Goal: Transaction & Acquisition: Download file/media

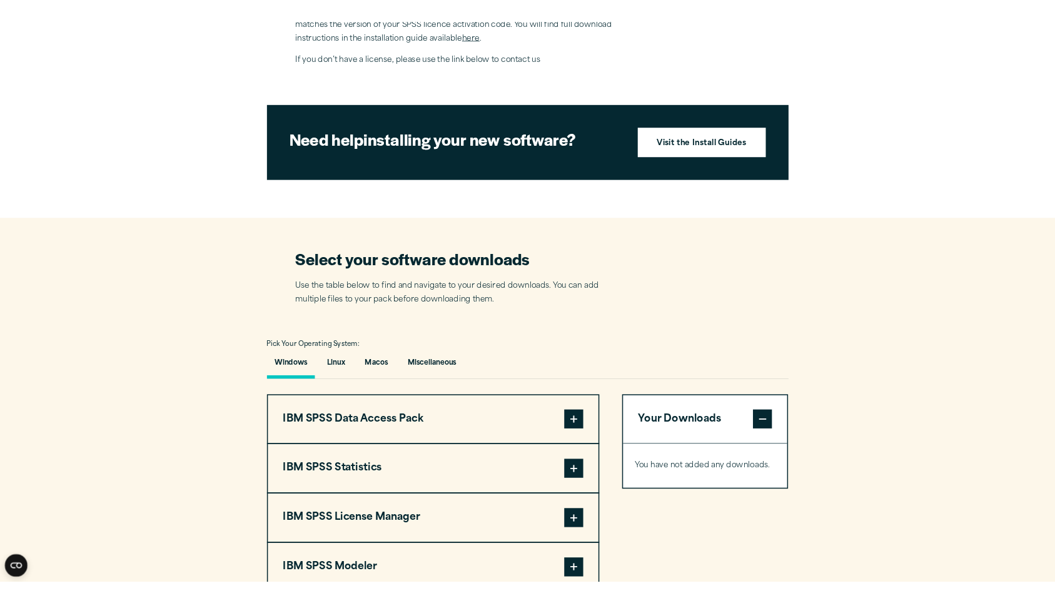
scroll to position [888, 0]
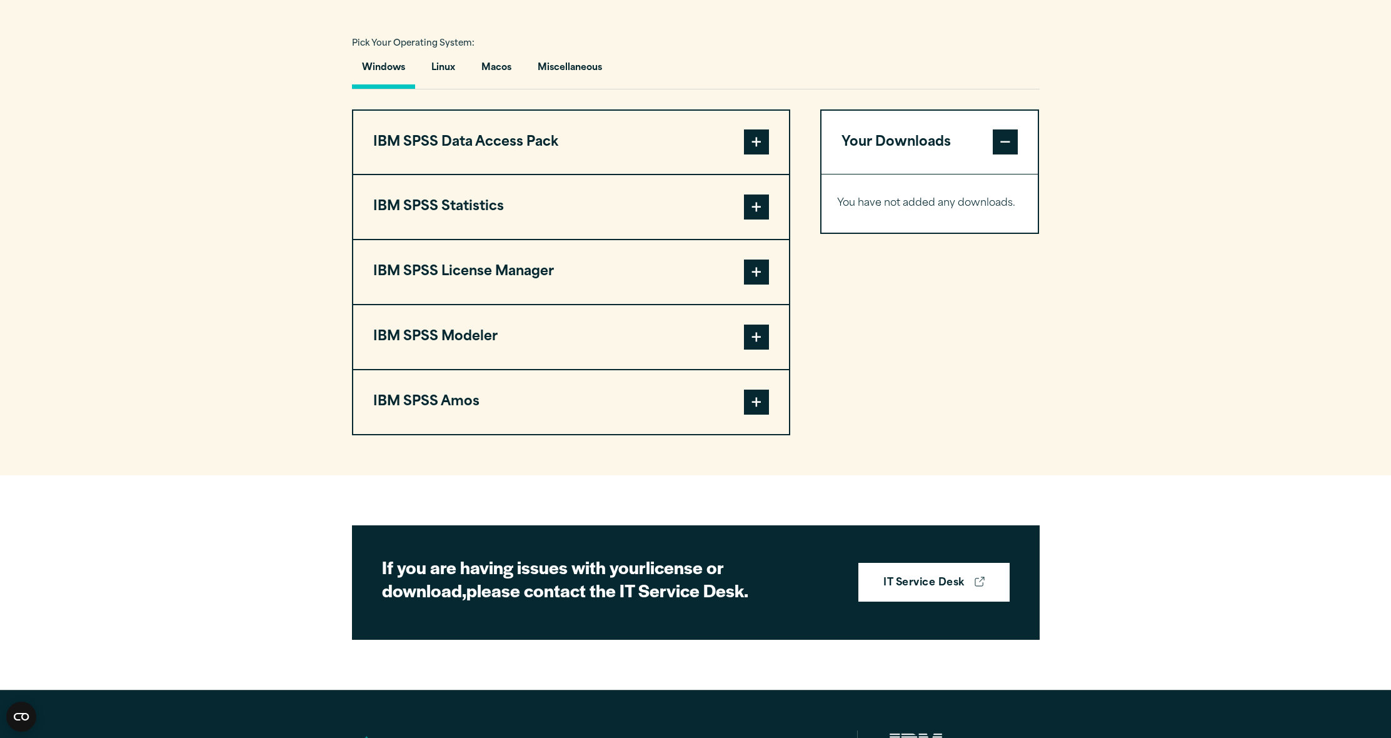
click at [559, 239] on button "IBM SPSS Statistics" at bounding box center [571, 207] width 436 height 64
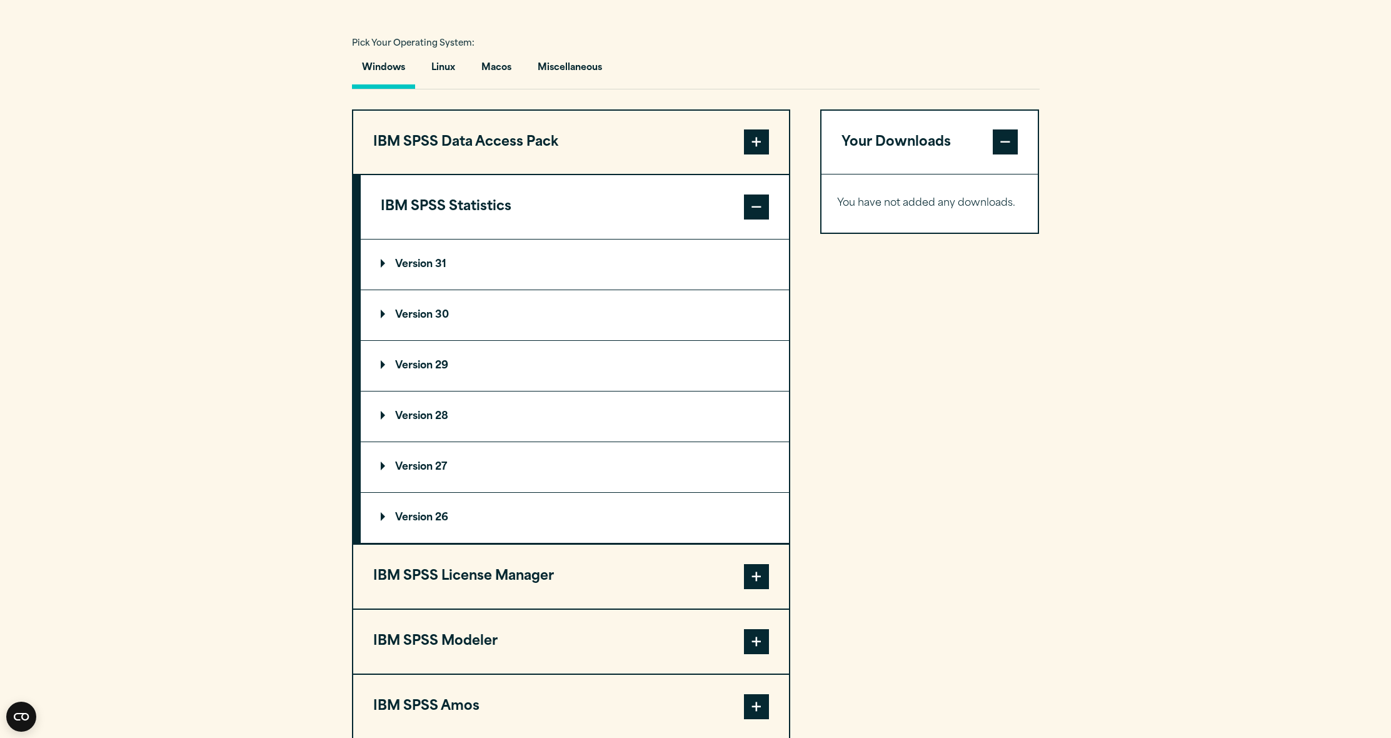
click at [446, 289] on summary "Version 31" at bounding box center [575, 264] width 428 height 50
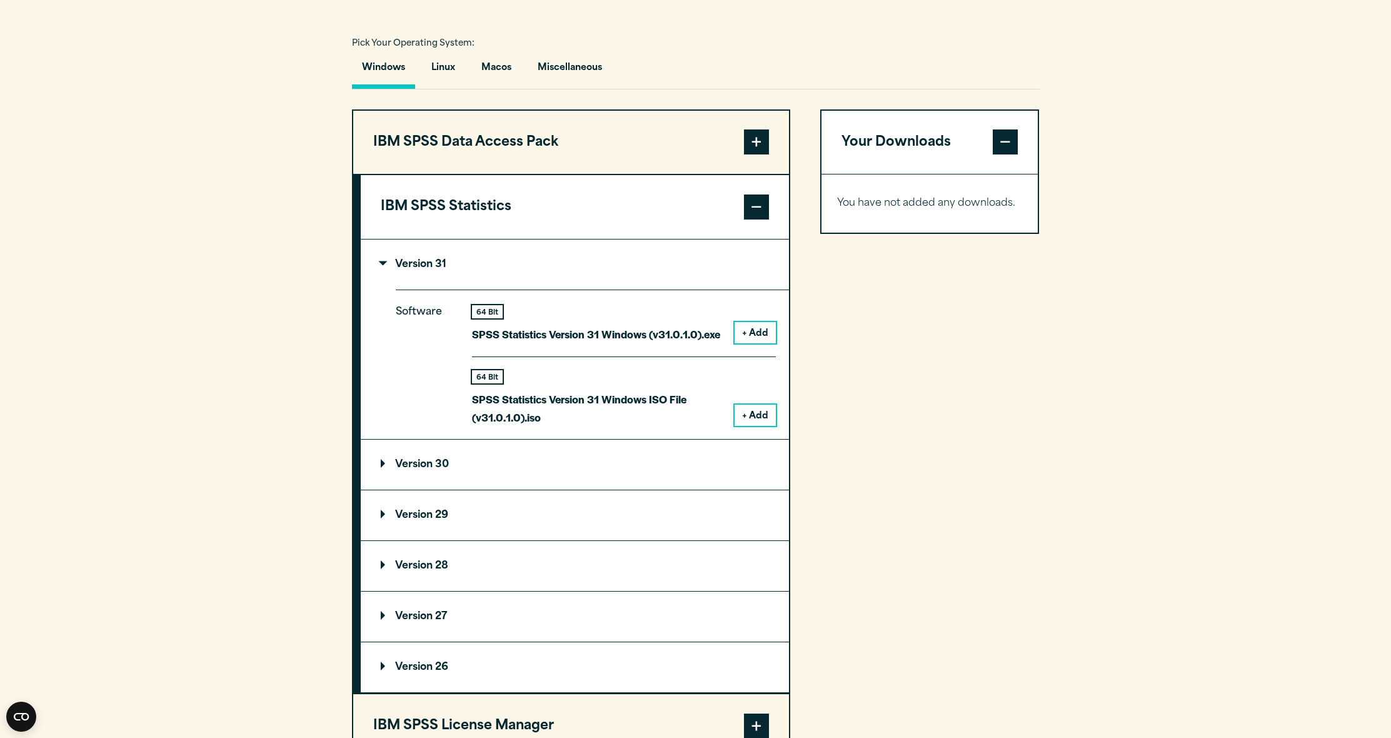
drag, startPoint x: 759, startPoint y: 360, endPoint x: 769, endPoint y: 357, distance: 10.5
click at [769, 343] on button "+ Add" at bounding box center [755, 332] width 41 height 21
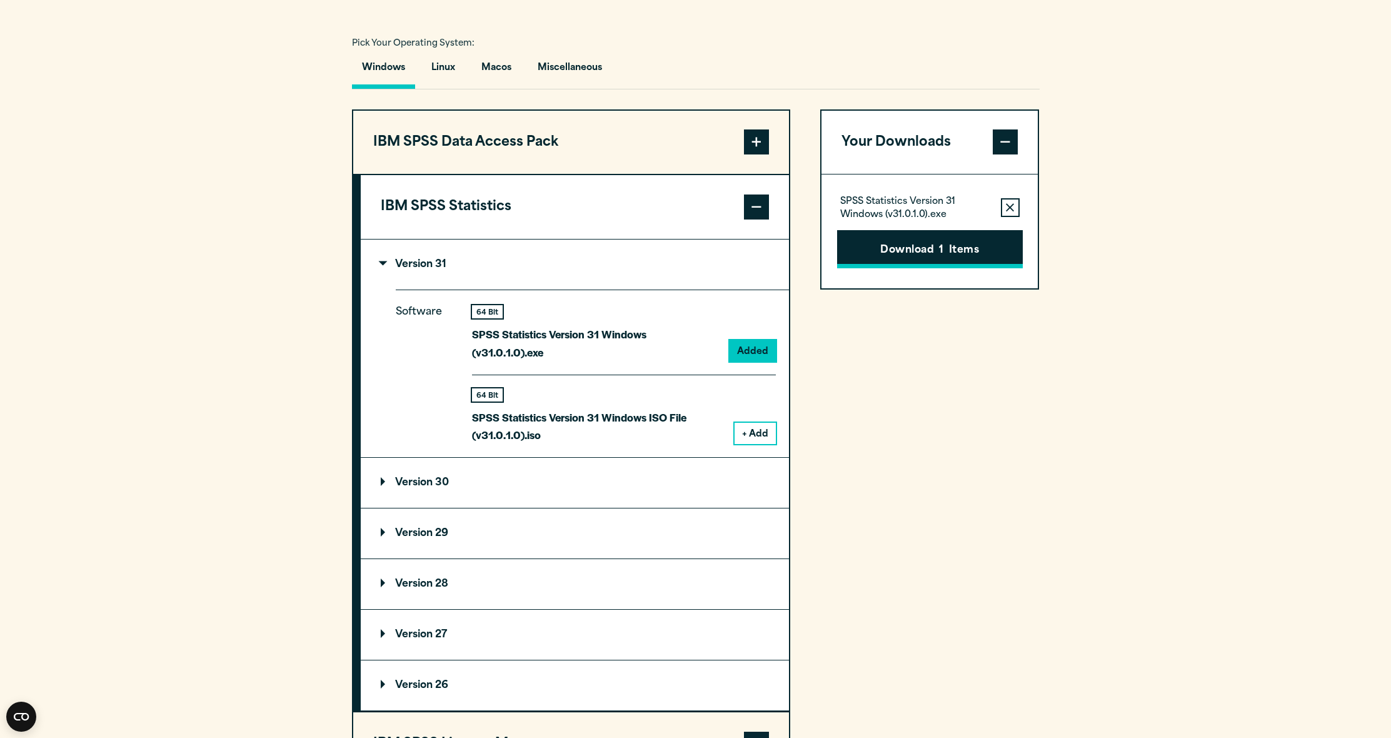
click at [923, 269] on button "Download 1 Items" at bounding box center [930, 249] width 186 height 39
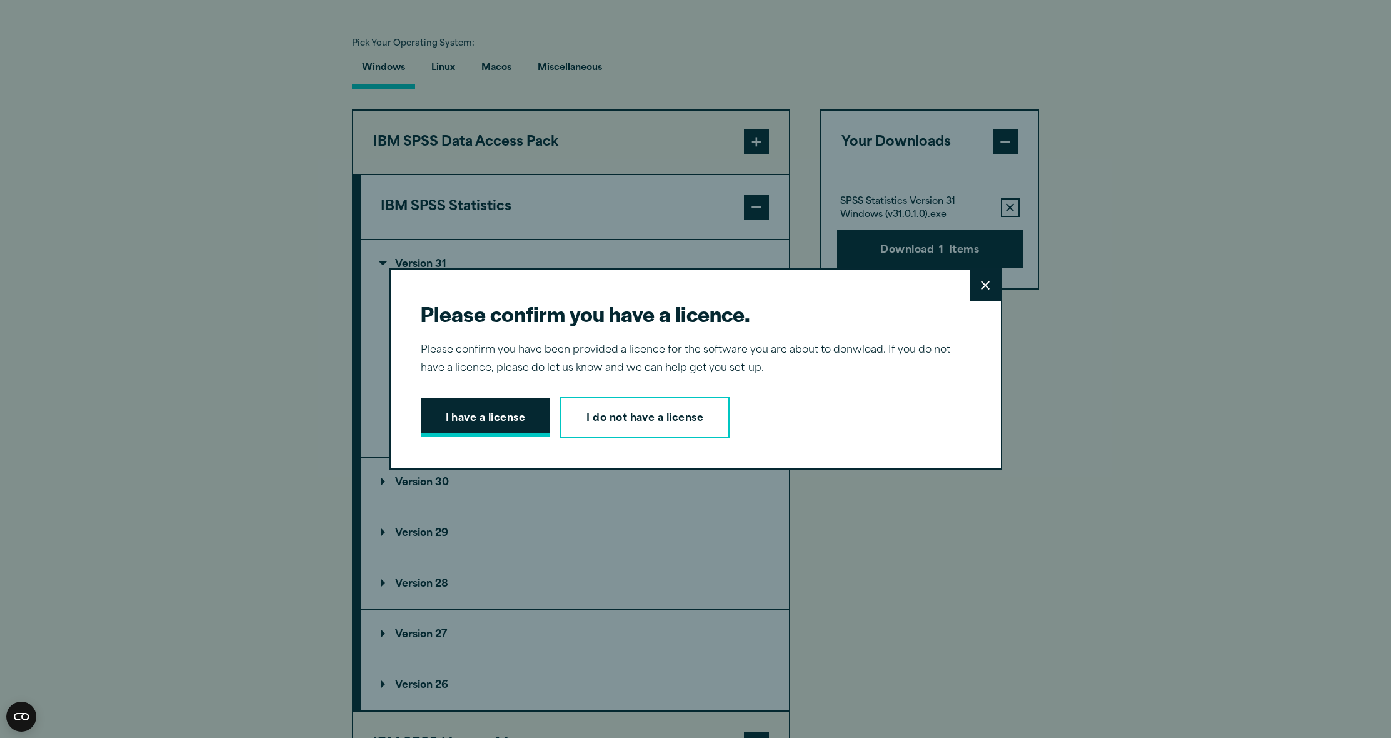
click at [496, 421] on button "I have a license" at bounding box center [486, 417] width 130 height 39
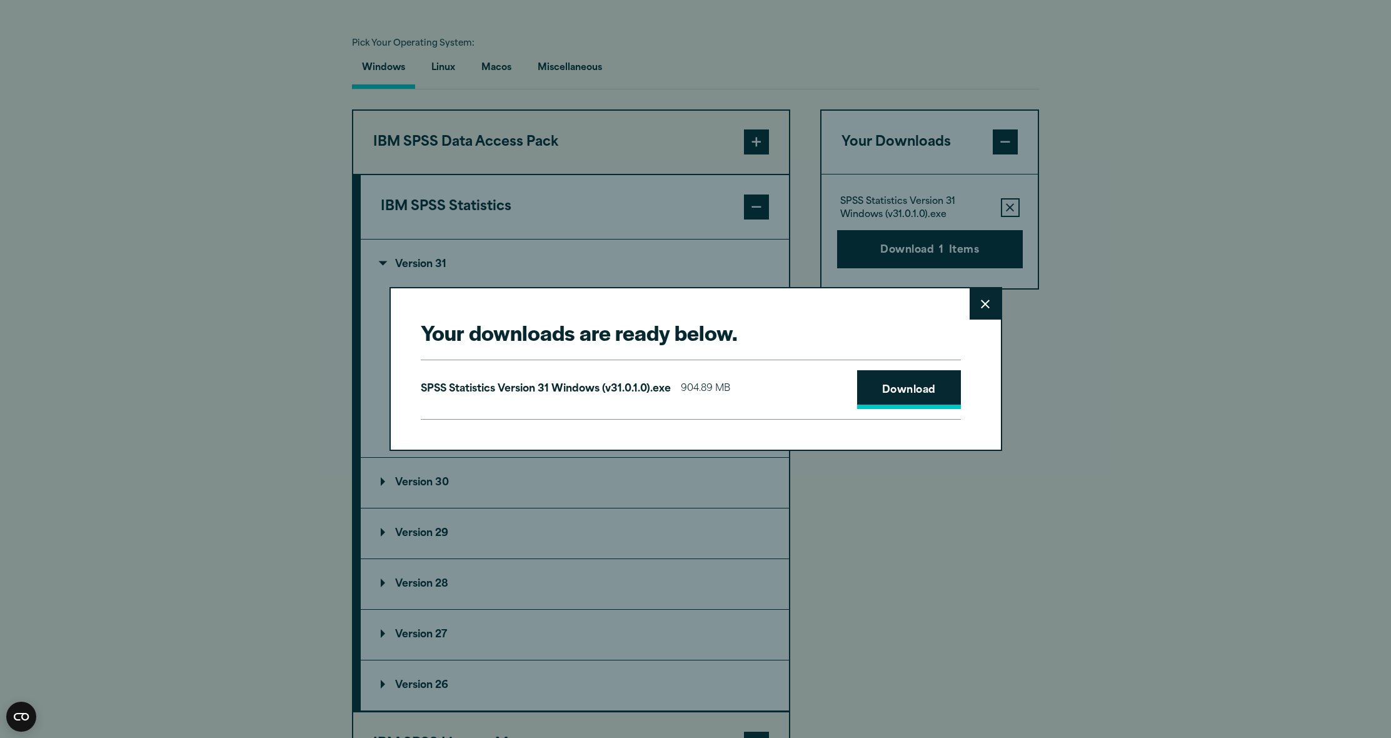
click at [915, 403] on link "Download" at bounding box center [909, 389] width 104 height 39
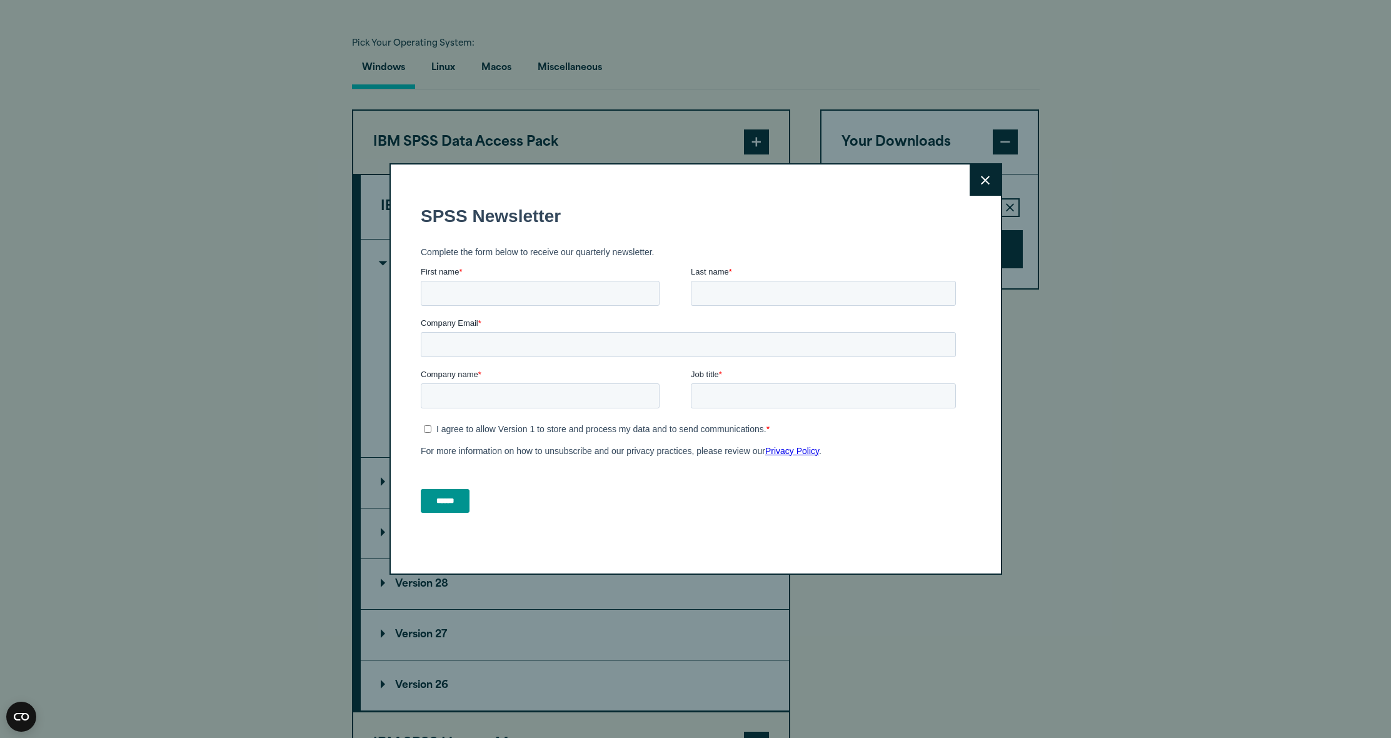
click at [987, 188] on button "Close" at bounding box center [985, 179] width 31 height 31
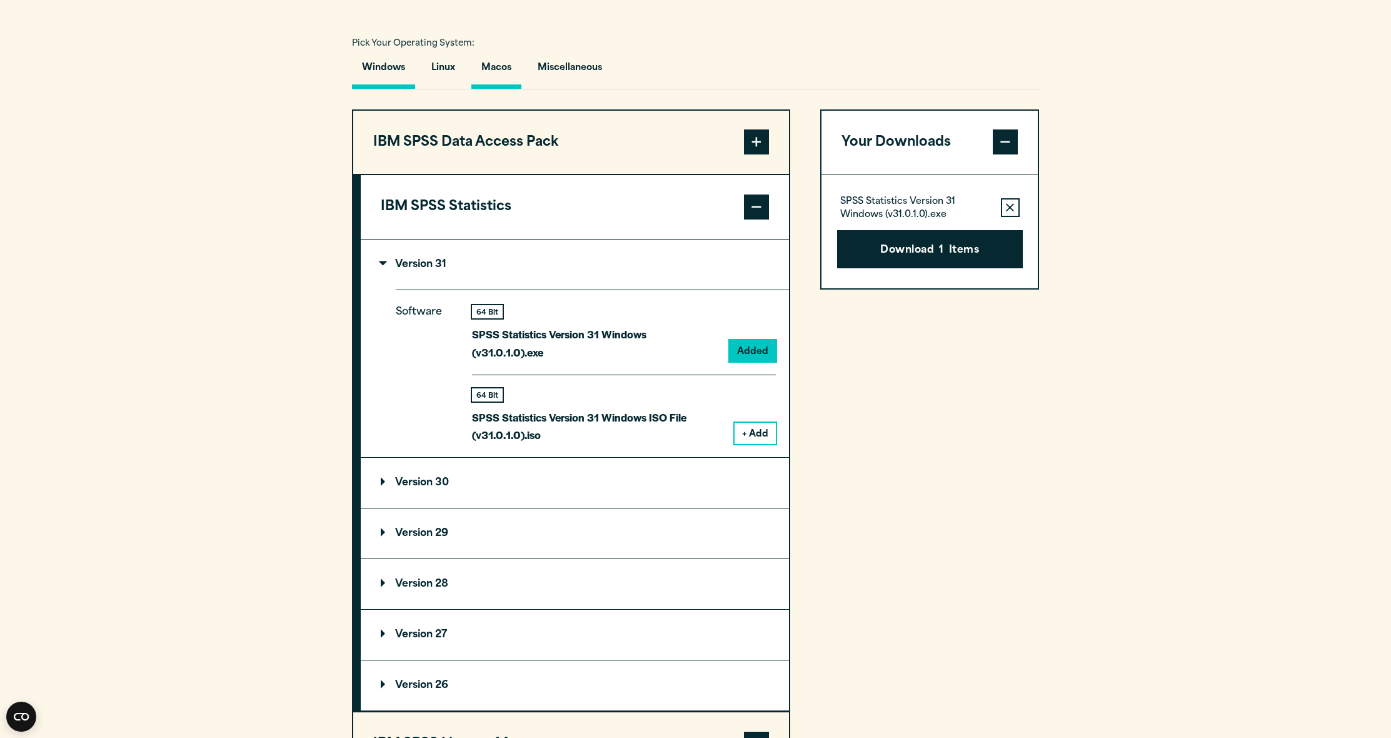
click at [510, 89] on button "Macos" at bounding box center [496, 71] width 50 height 36
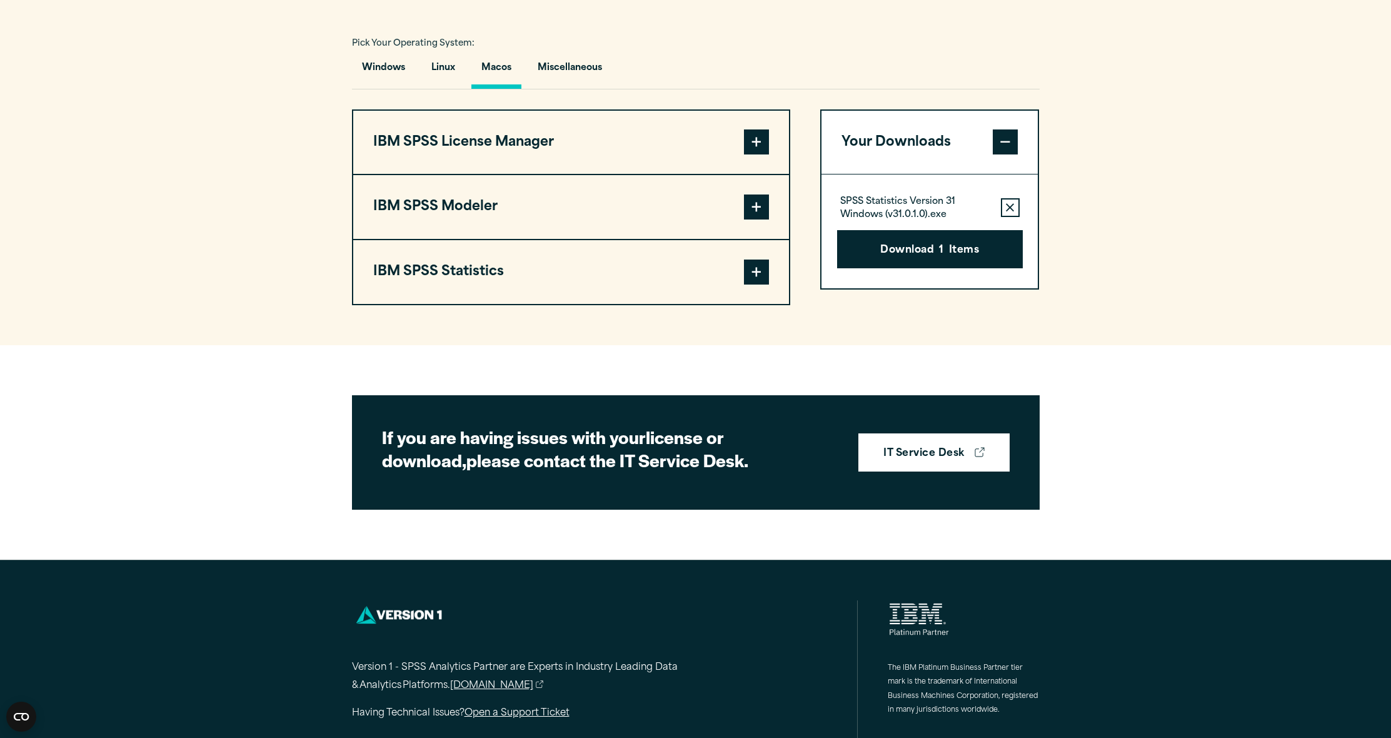
click at [431, 174] on button "IBM SPSS License Manager" at bounding box center [571, 143] width 436 height 64
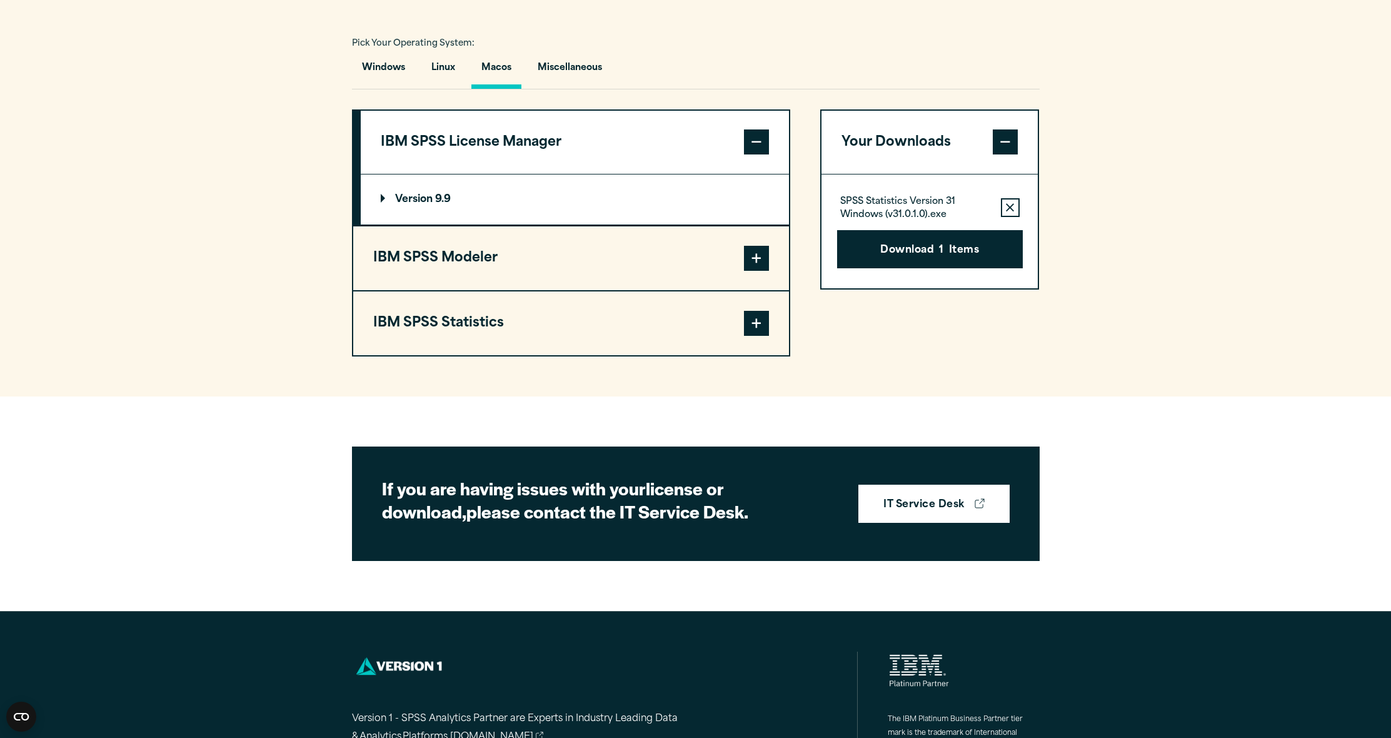
click at [404, 271] on button "IBM SPSS Modeler" at bounding box center [571, 258] width 436 height 64
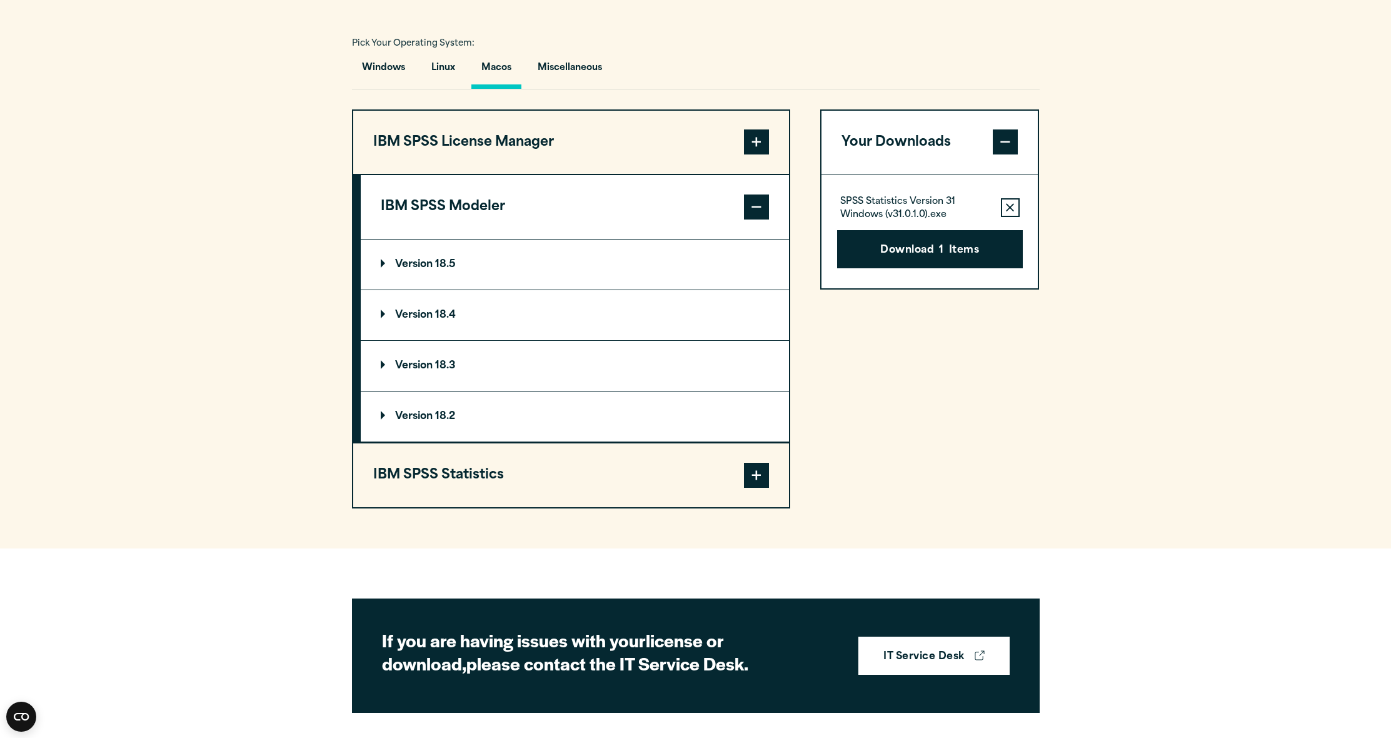
click at [456, 174] on button "IBM SPSS License Manager" at bounding box center [571, 143] width 436 height 64
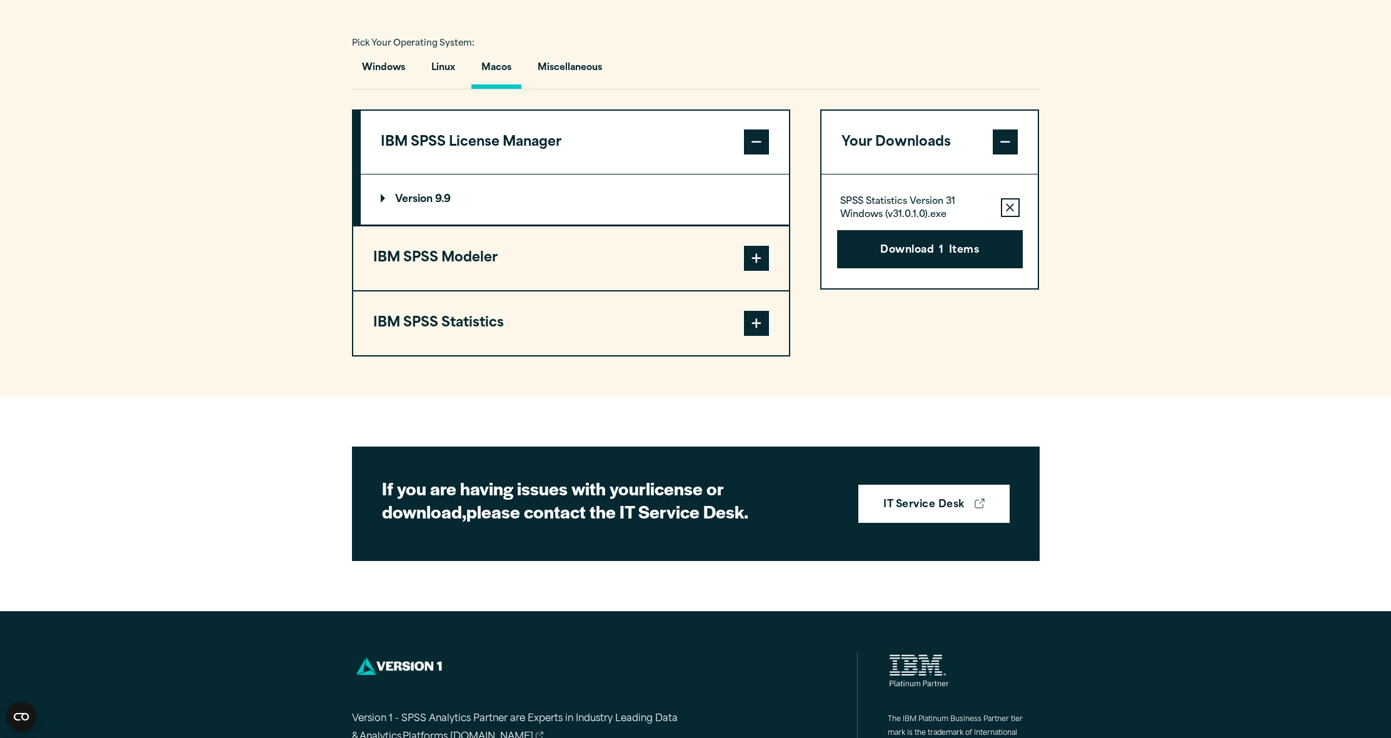
click at [505, 355] on button "IBM SPSS Statistics" at bounding box center [571, 323] width 436 height 64
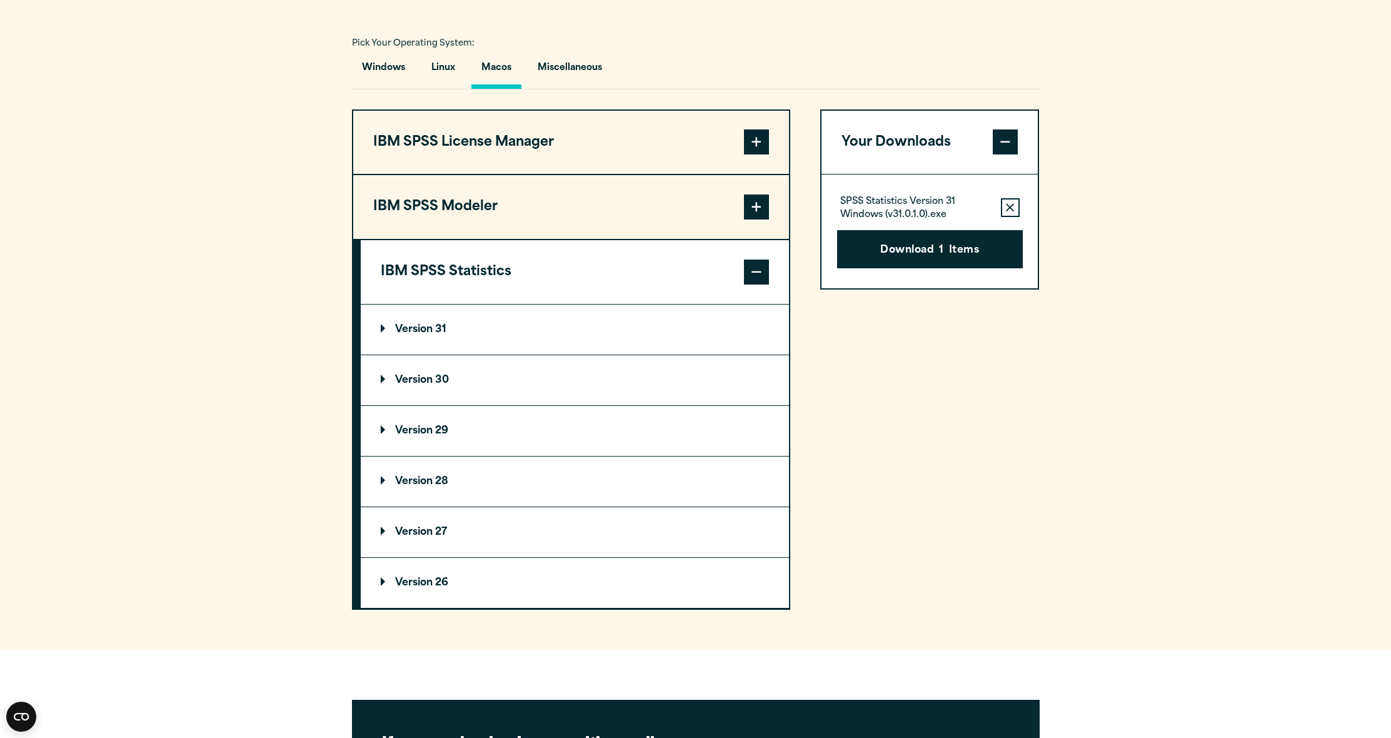
click at [404, 334] on p "Version 31" at bounding box center [414, 329] width 66 height 10
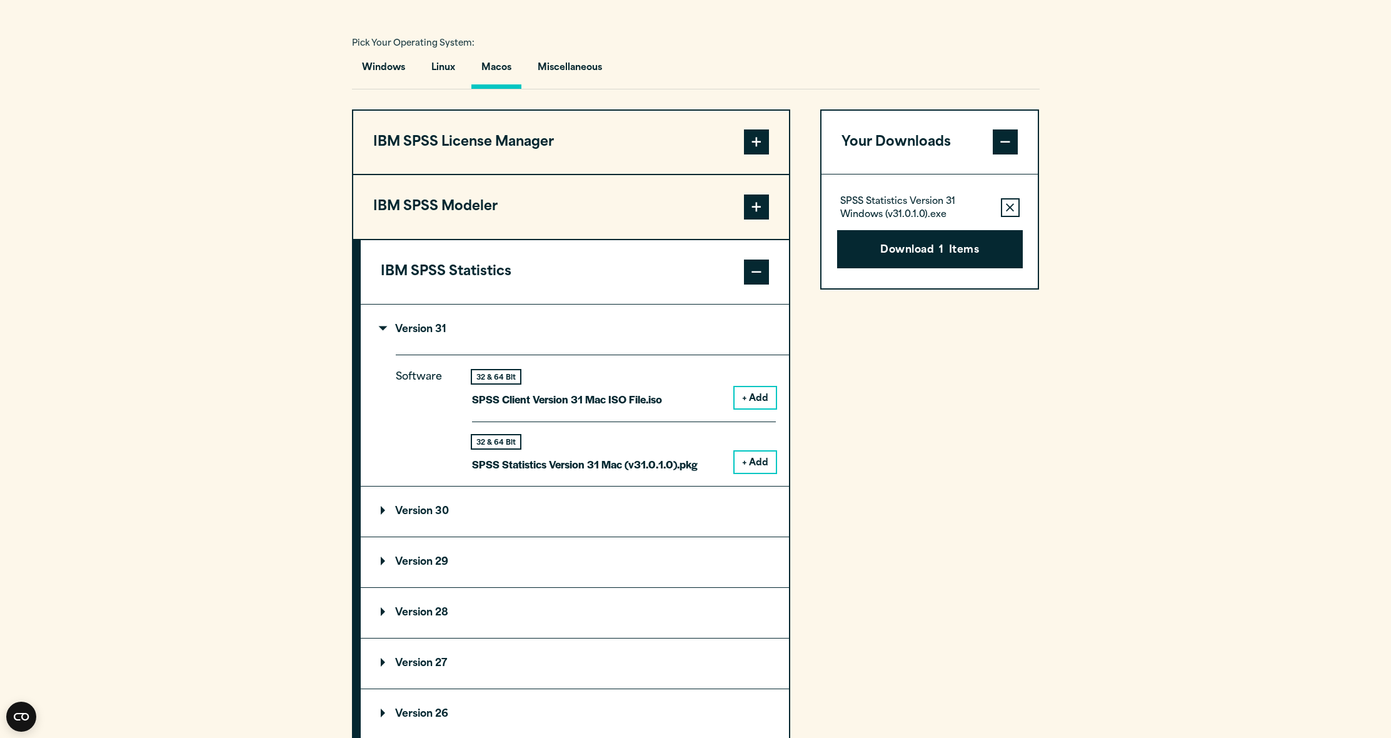
click at [755, 408] on button "+ Add" at bounding box center [755, 397] width 41 height 21
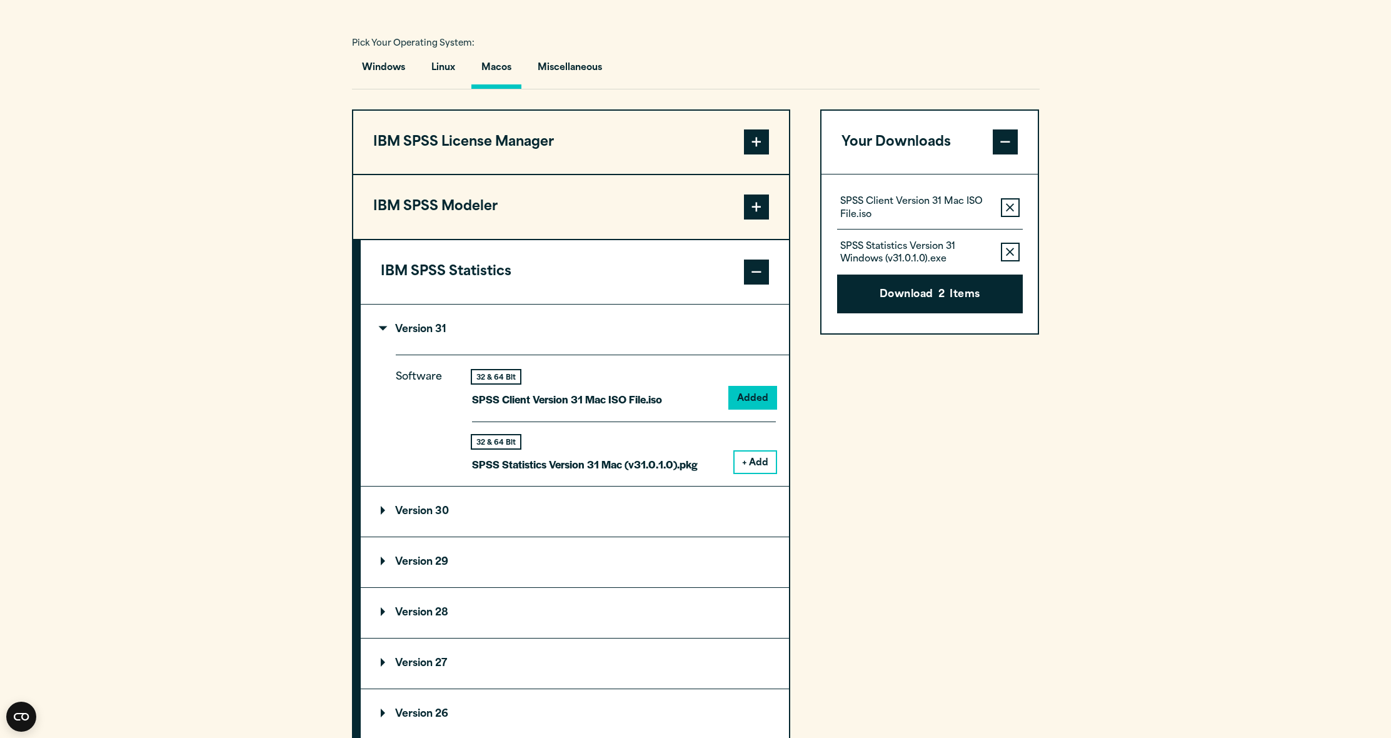
click at [1008, 256] on icon "button" at bounding box center [1010, 252] width 8 height 8
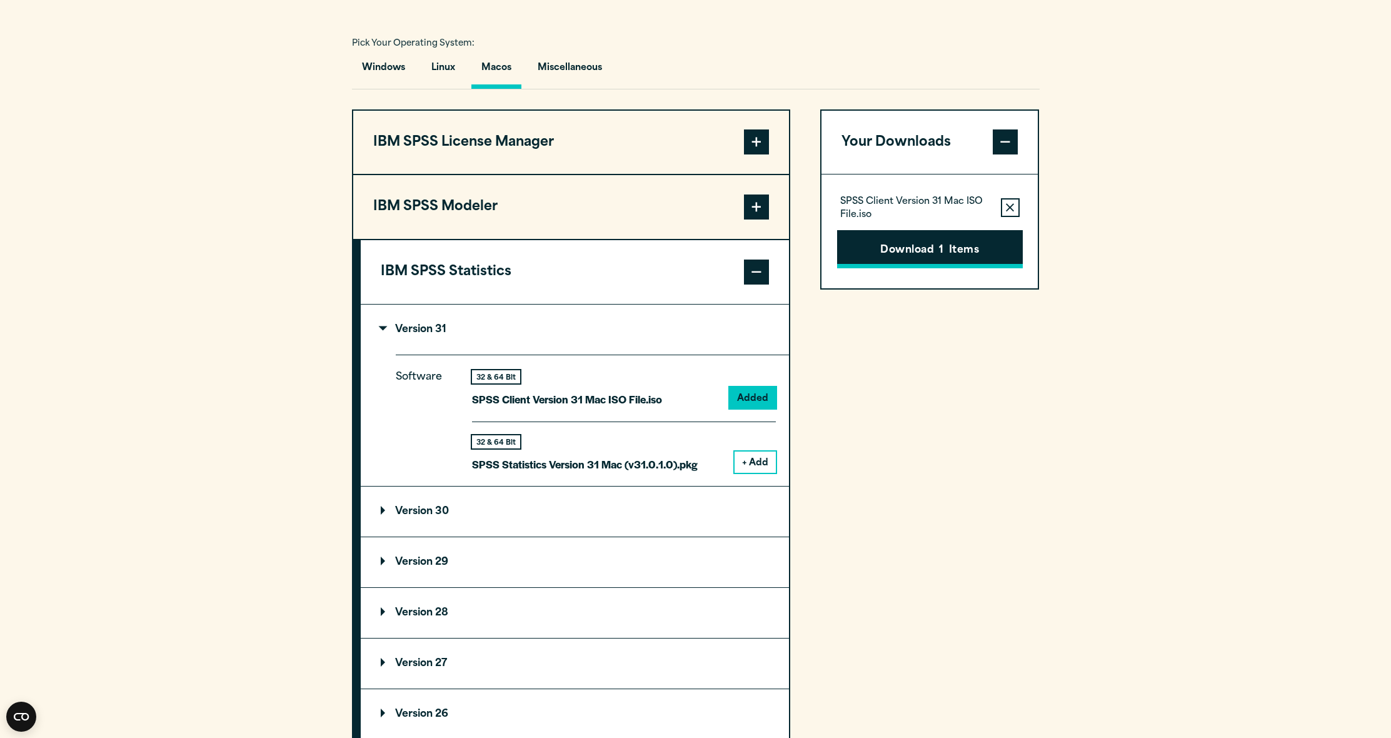
click at [950, 269] on button "Download 1 Items" at bounding box center [930, 249] width 186 height 39
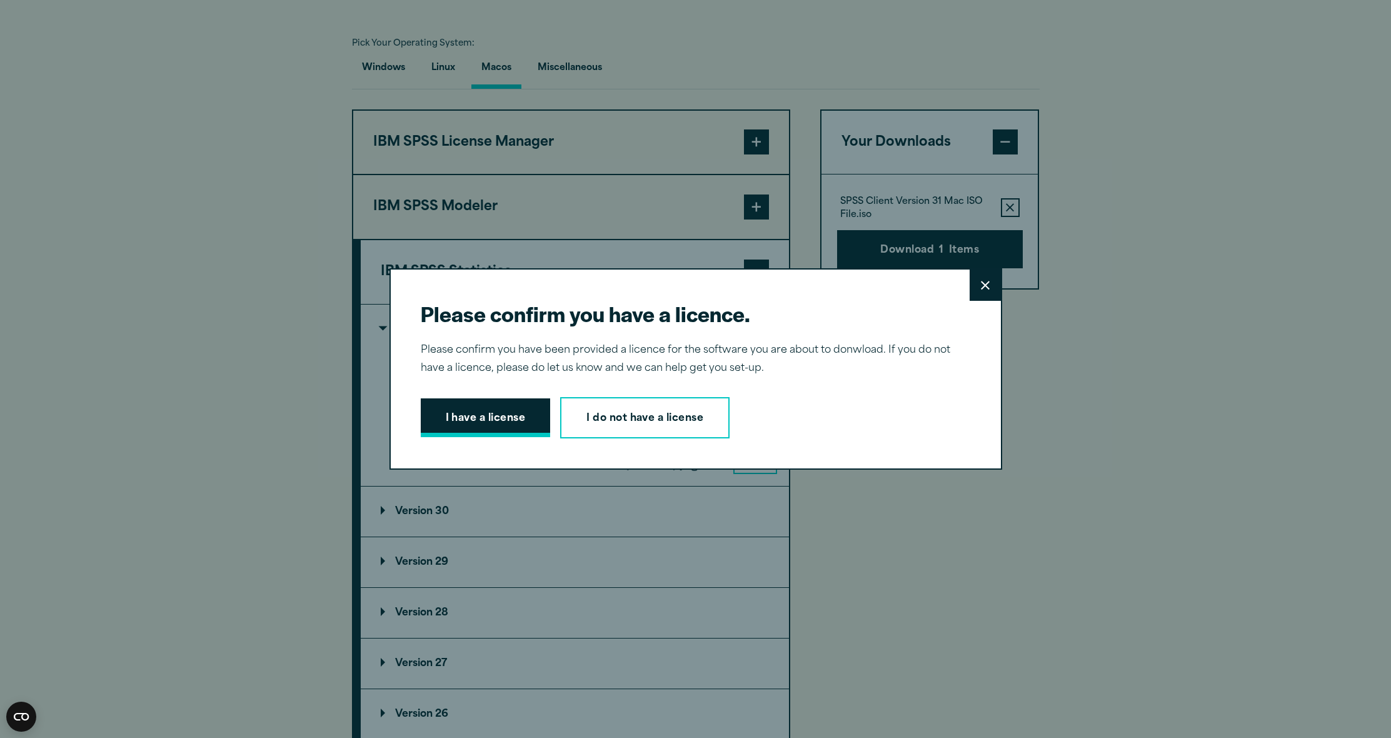
click at [466, 422] on button "I have a license" at bounding box center [486, 417] width 130 height 39
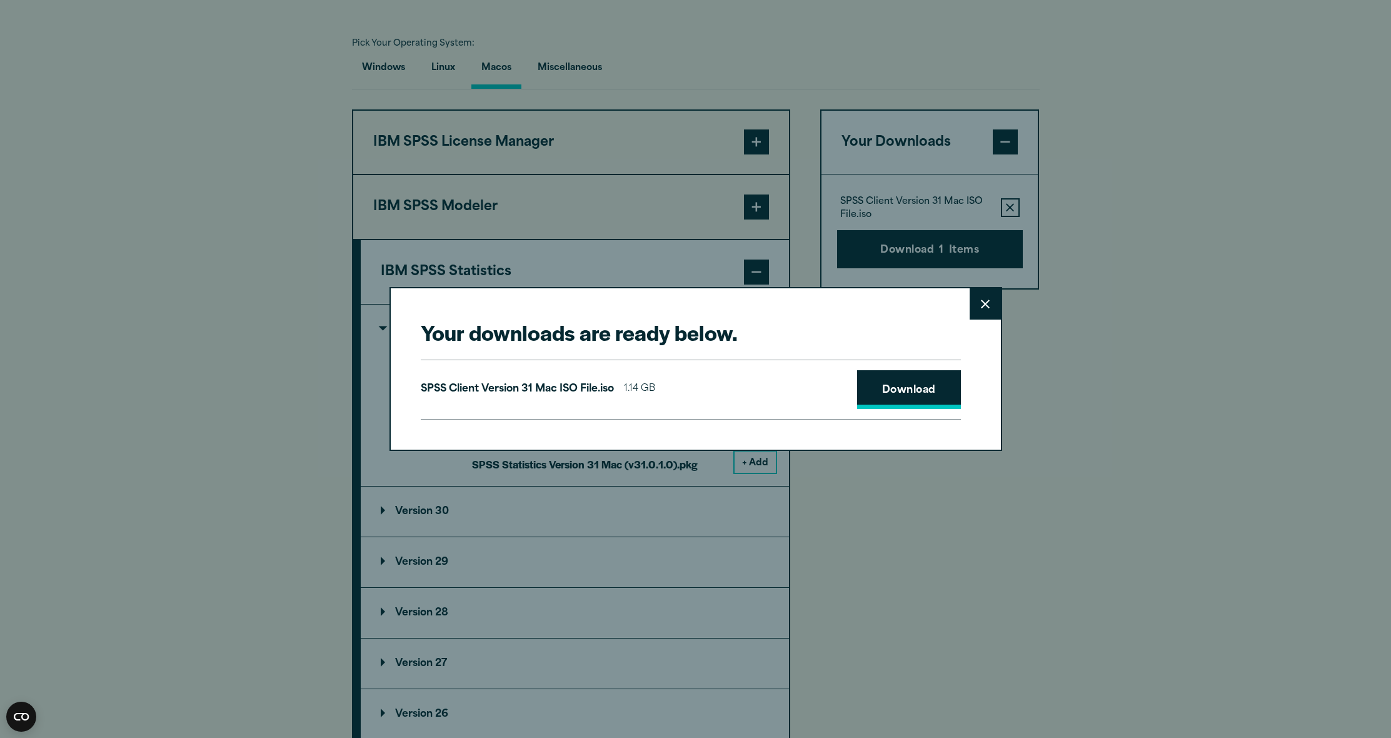
click at [877, 388] on link "Download" at bounding box center [909, 389] width 104 height 39
click at [903, 386] on link "Download" at bounding box center [909, 389] width 104 height 39
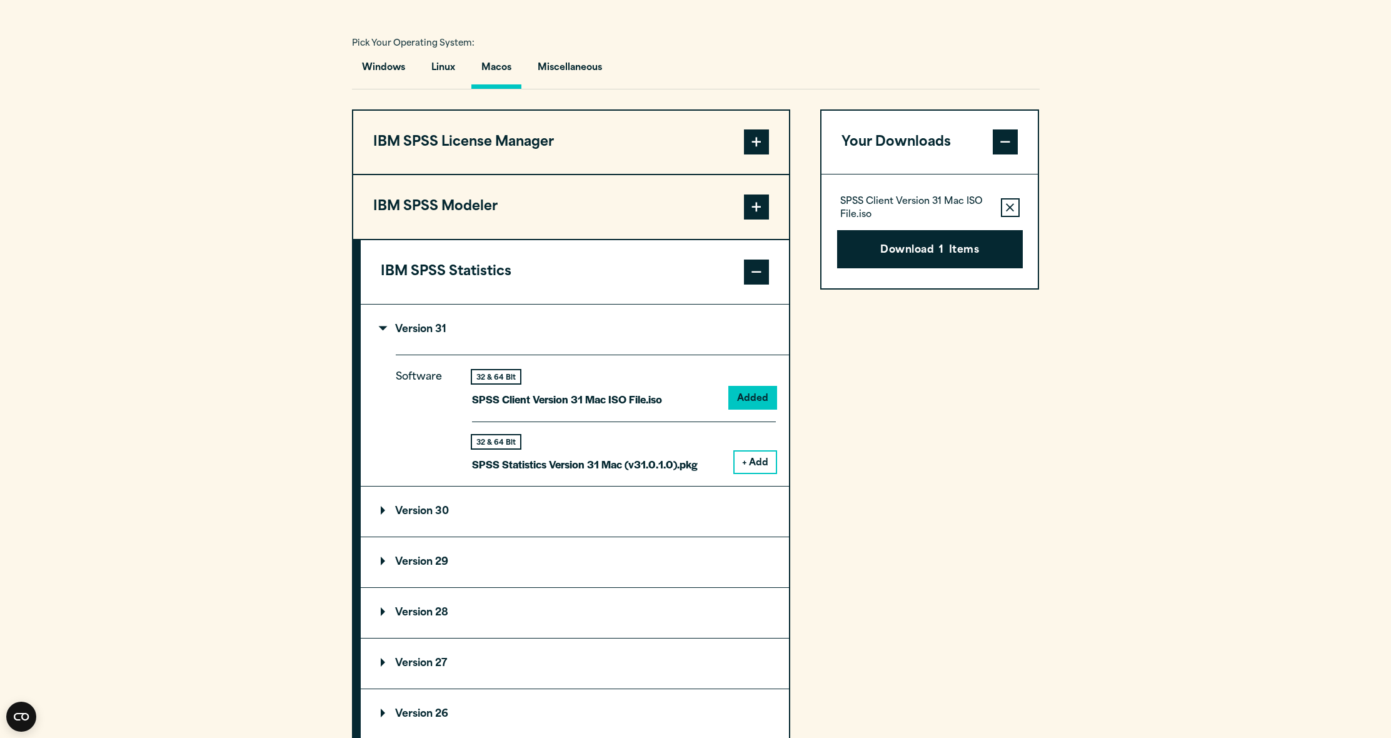
drag, startPoint x: 860, startPoint y: 6, endPoint x: 1230, endPoint y: -50, distance: 373.7
click at [1230, 0] on html "Consent Details [#IABV2SETTINGS#] About This website uses cookies We use cookie…" at bounding box center [695, 182] width 1391 height 2141
drag, startPoint x: 1218, startPoint y: 73, endPoint x: 1207, endPoint y: 104, distance: 33.2
click at [1207, 104] on section "Select your software downloads Use the table below to find and navigate to your…" at bounding box center [695, 329] width 1391 height 905
click at [943, 0] on html "Consent Details [#IABV2SETTINGS#] About This website uses cookies We use cookie…" at bounding box center [695, 182] width 1391 height 2141
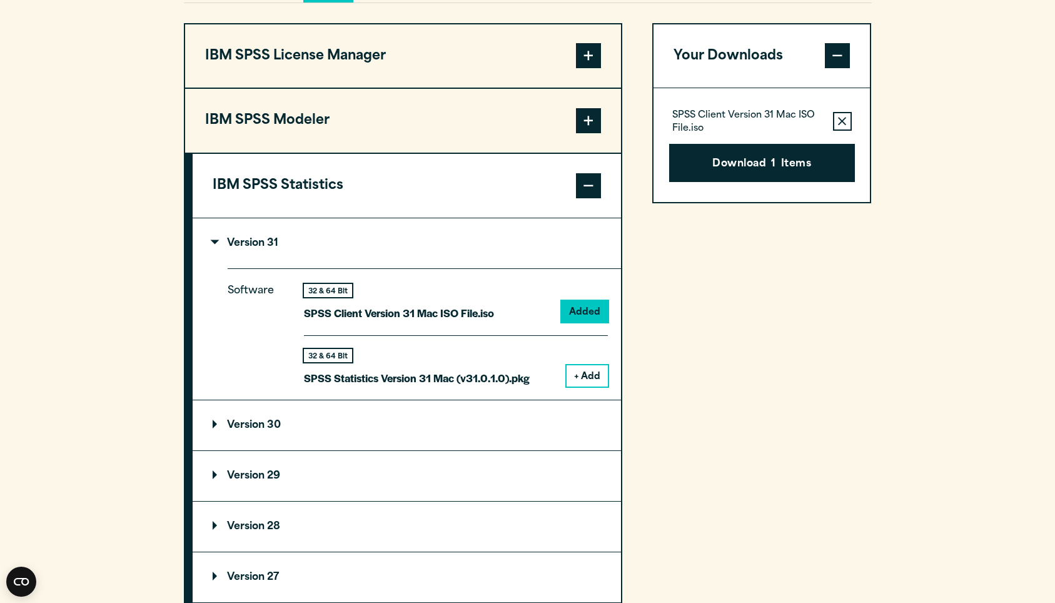
scroll to position [1070, 0]
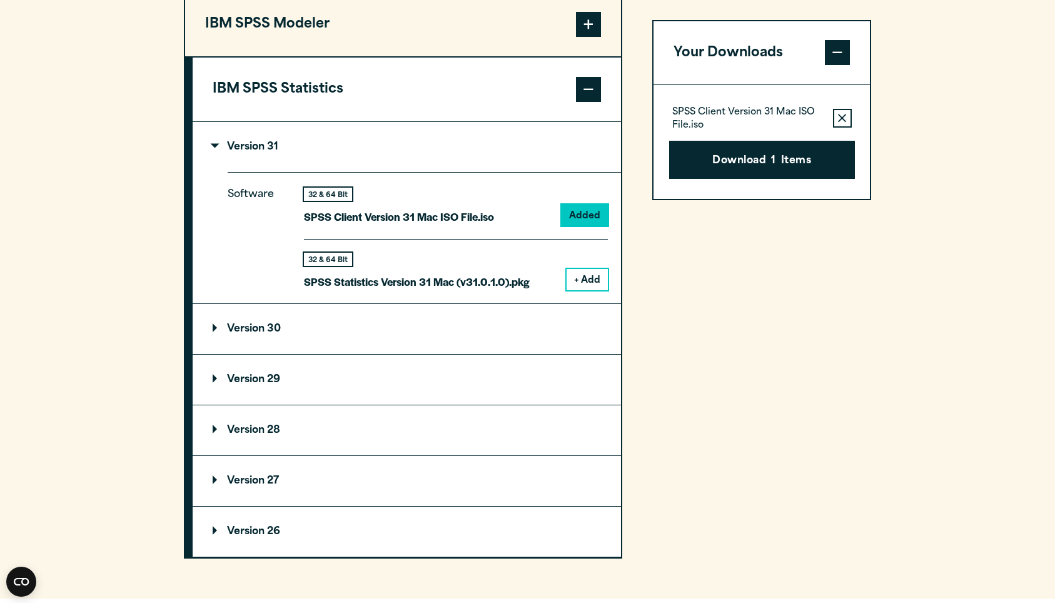
click at [270, 343] on summary "Version 30" at bounding box center [407, 329] width 428 height 50
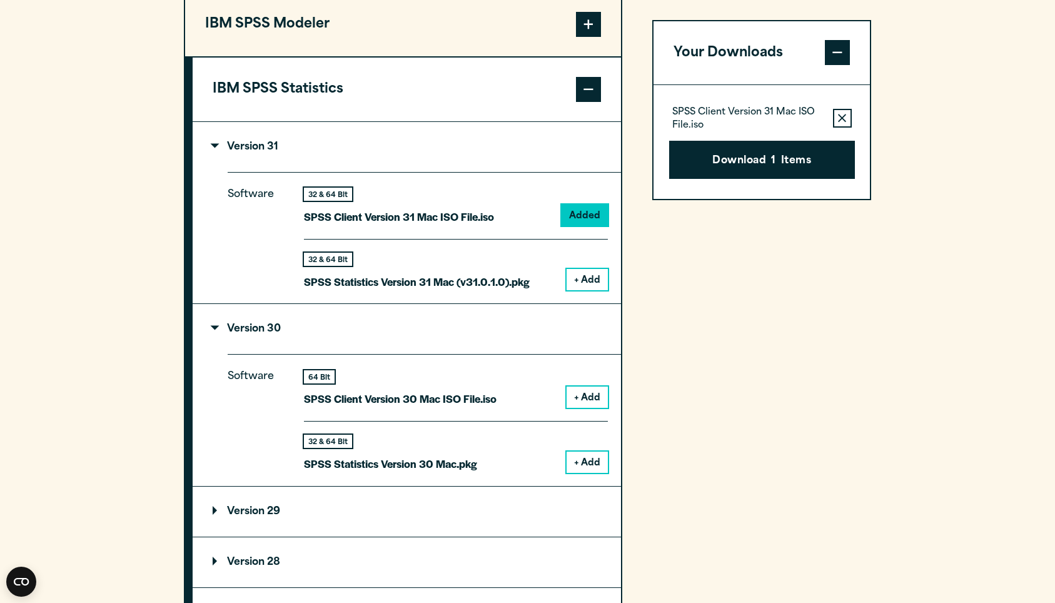
click at [590, 473] on button "+ Add" at bounding box center [586, 461] width 41 height 21
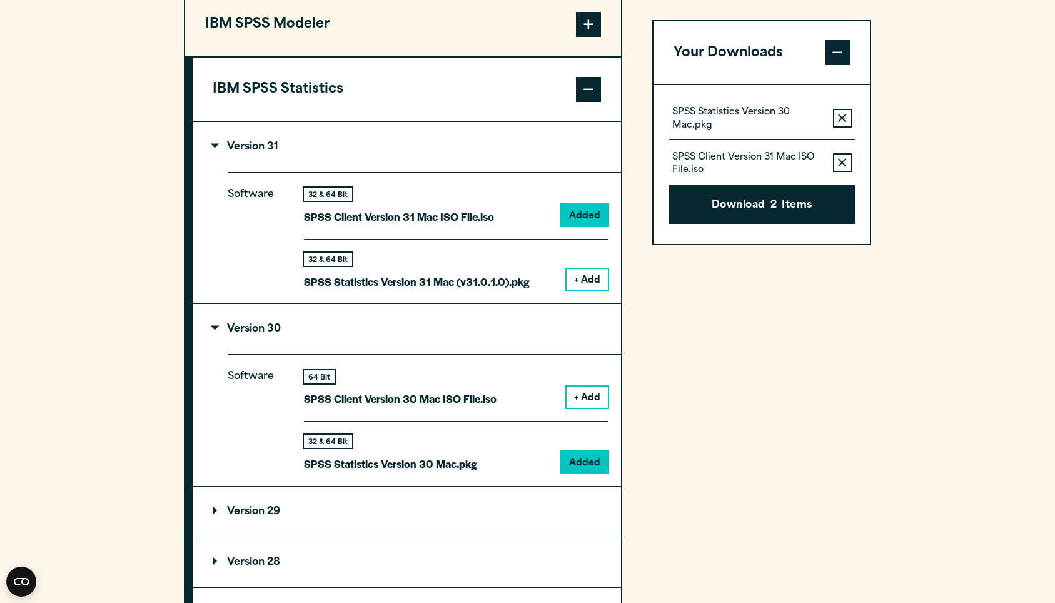
click at [842, 164] on icon "button" at bounding box center [842, 163] width 8 height 9
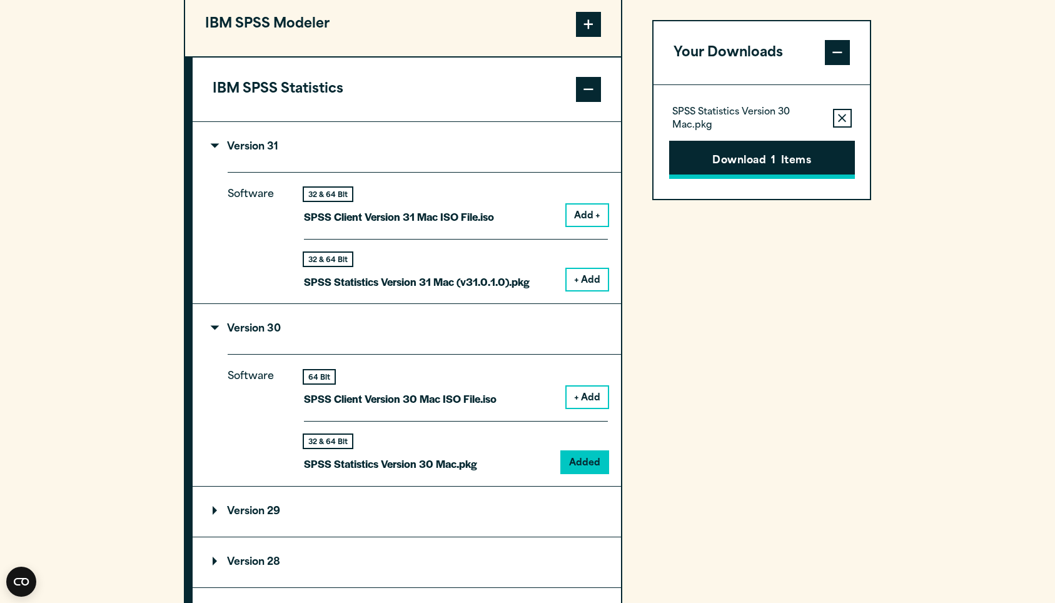
click at [819, 166] on button "Download 1 Items" at bounding box center [762, 160] width 186 height 39
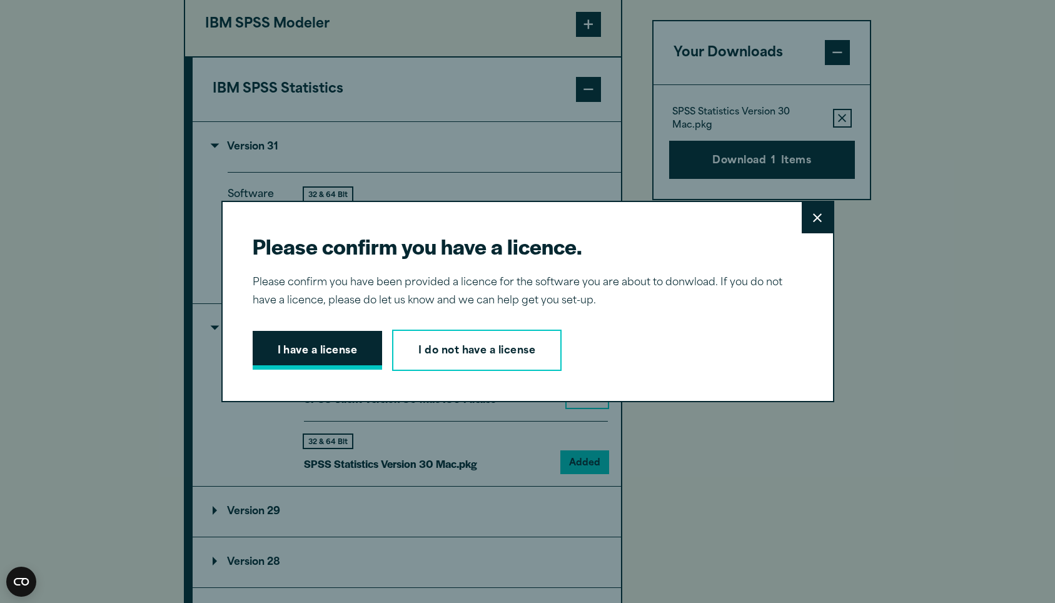
click at [349, 343] on button "I have a license" at bounding box center [318, 350] width 130 height 39
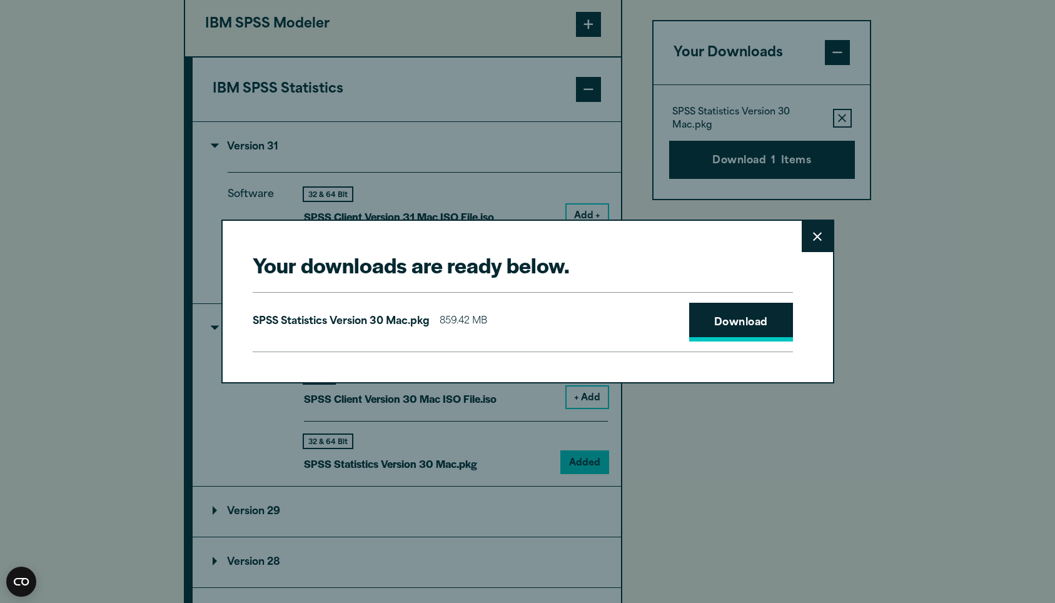
click at [764, 316] on link "Download" at bounding box center [741, 322] width 104 height 39
